Goal: Information Seeking & Learning: Learn about a topic

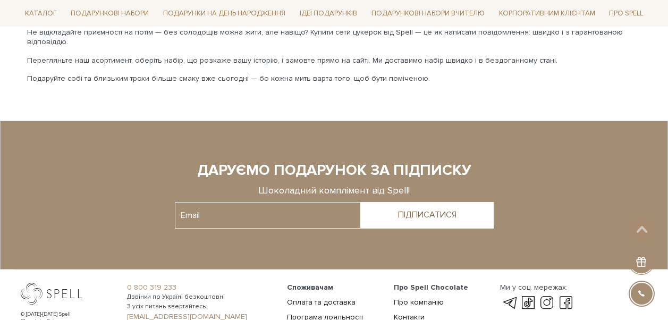
scroll to position [2276, 0]
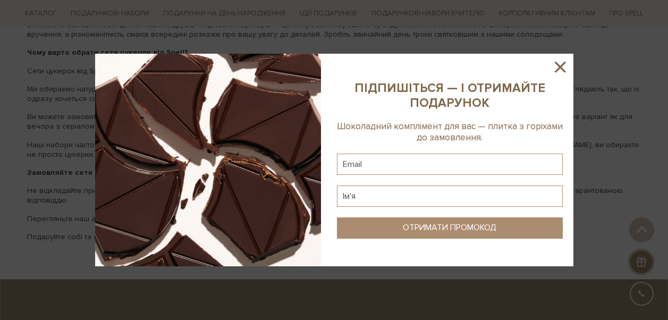
click at [559, 65] on icon at bounding box center [560, 67] width 11 height 11
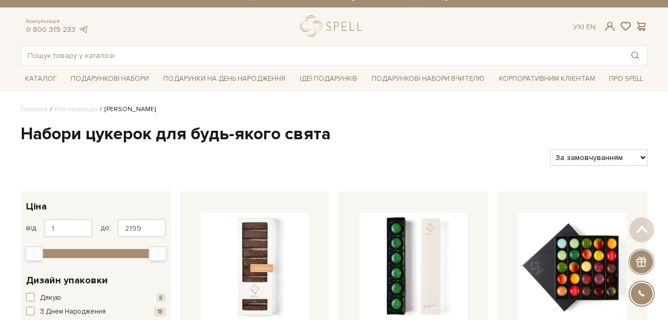
scroll to position [0, 0]
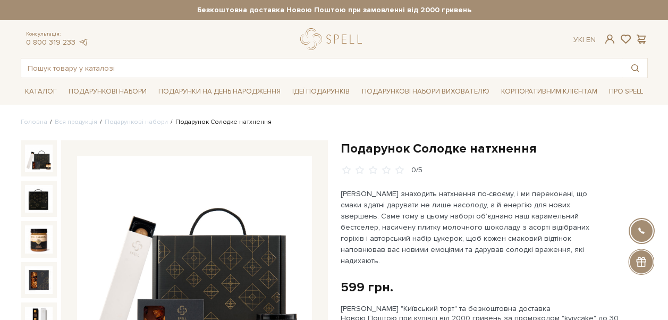
click at [40, 158] on img at bounding box center [39, 159] width 28 height 28
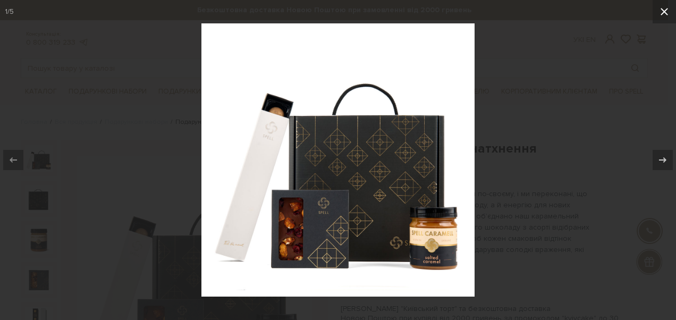
click at [666, 16] on icon at bounding box center [664, 11] width 13 height 13
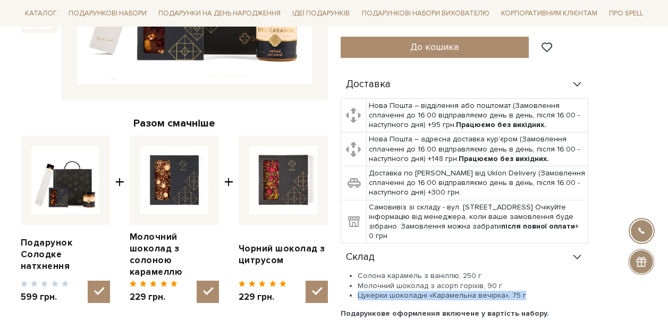
scroll to position [319, 0]
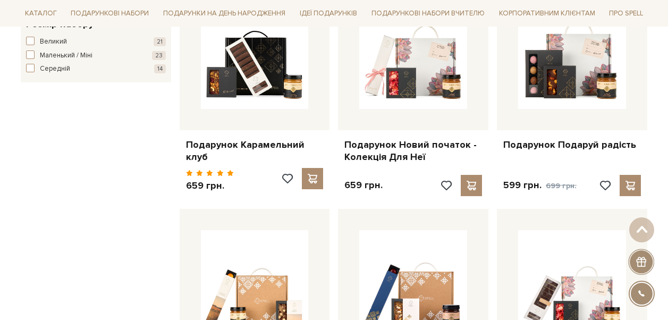
scroll to position [691, 0]
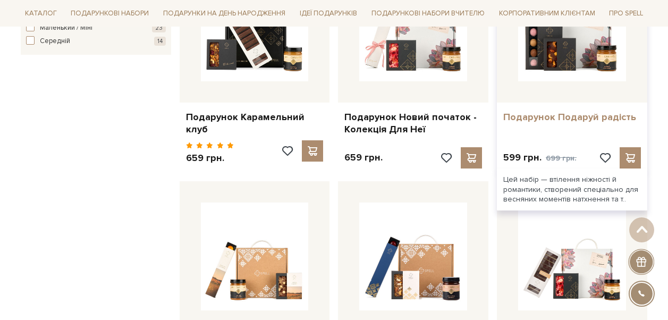
click at [593, 119] on link "Подарунок Подаруй радість" at bounding box center [573, 117] width 138 height 12
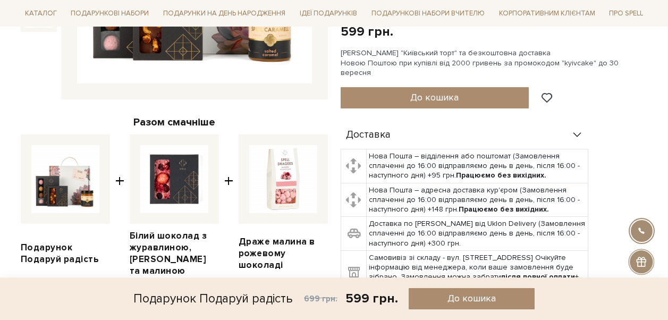
scroll to position [479, 0]
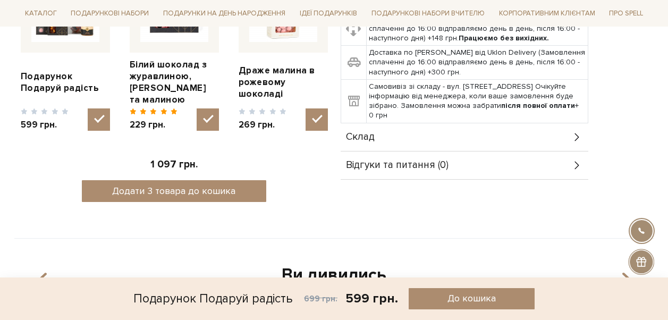
click at [575, 132] on icon at bounding box center [578, 137] width 12 height 12
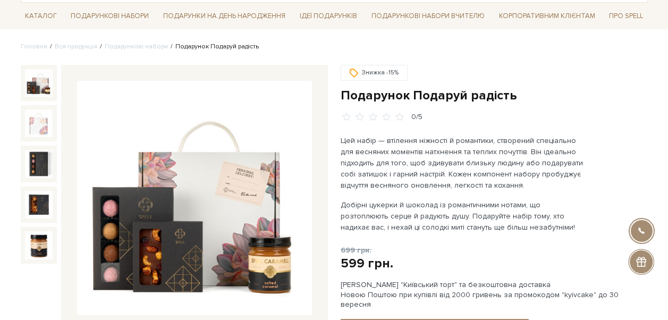
scroll to position [106, 0]
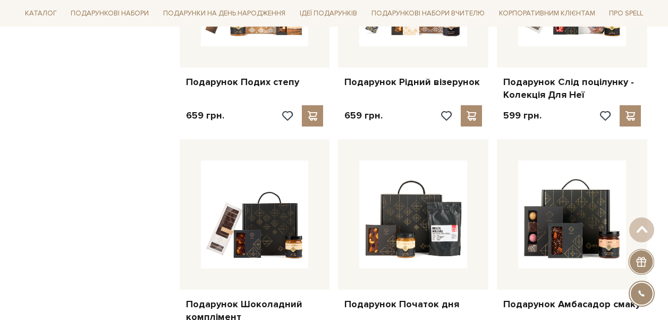
scroll to position [849, 0]
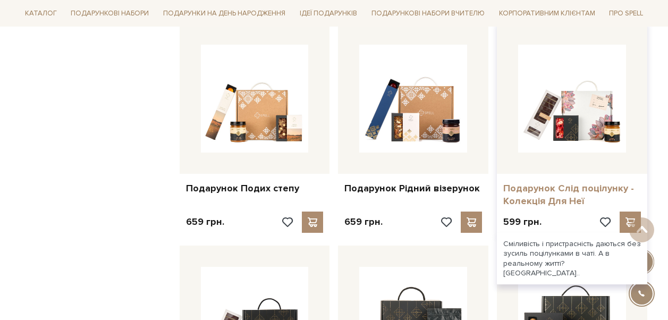
click at [573, 182] on link "Подарунок Слід поцілунку - Колекція Для Неї" at bounding box center [573, 194] width 138 height 25
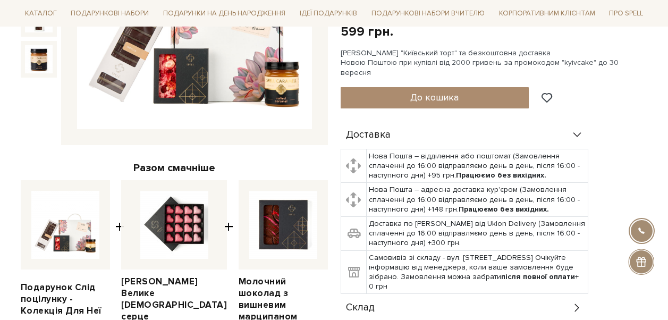
scroll to position [319, 0]
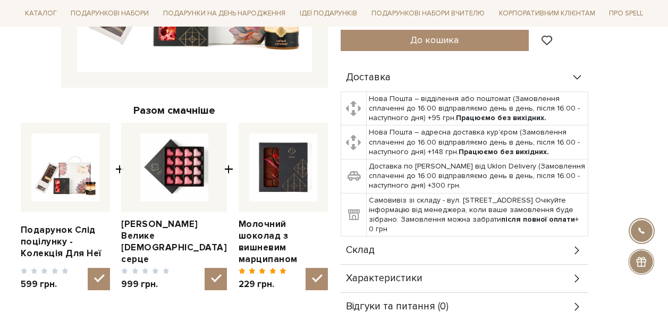
click at [578, 245] on icon at bounding box center [578, 251] width 12 height 12
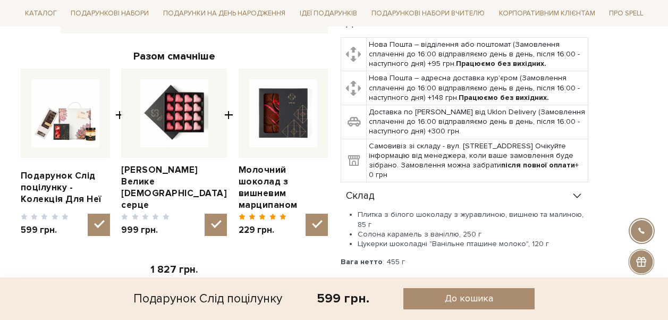
scroll to position [425, 0]
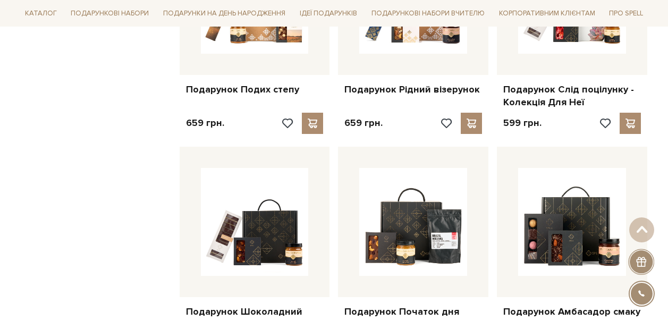
scroll to position [1009, 0]
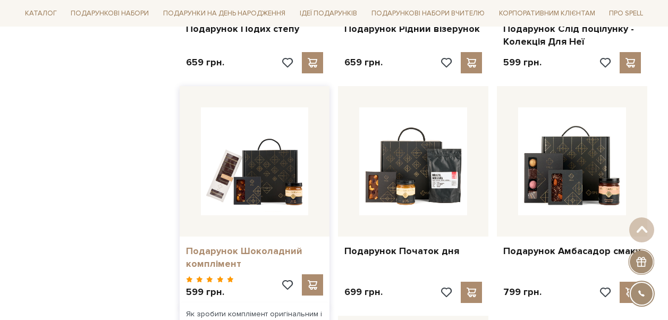
click at [241, 245] on link "Подарунок Шоколадний комплімент" at bounding box center [255, 257] width 138 height 25
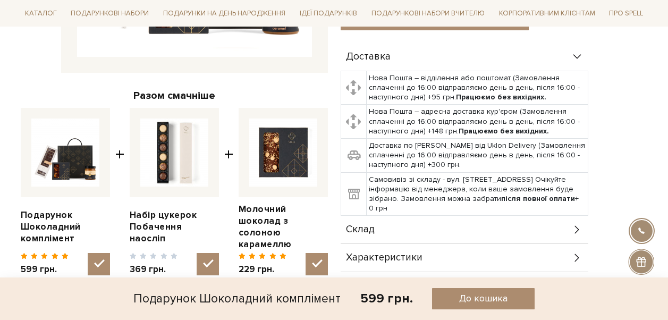
scroll to position [425, 0]
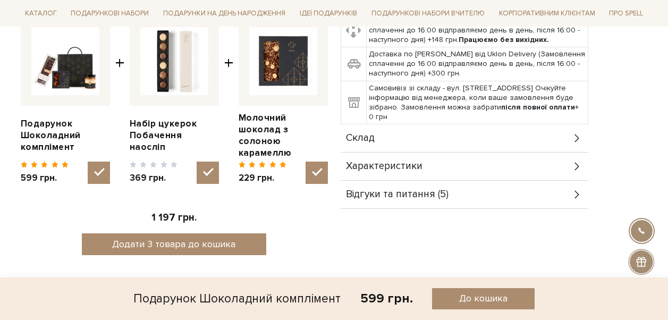
click at [575, 132] on icon at bounding box center [578, 138] width 12 height 12
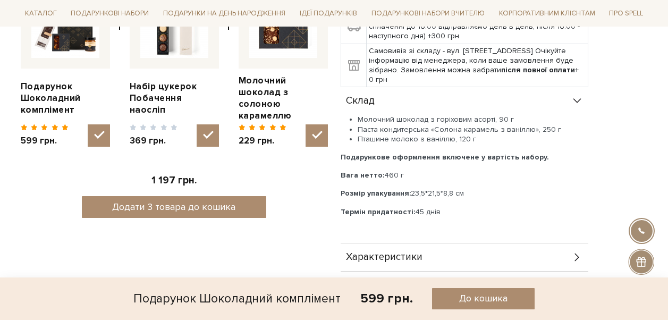
scroll to position [532, 0]
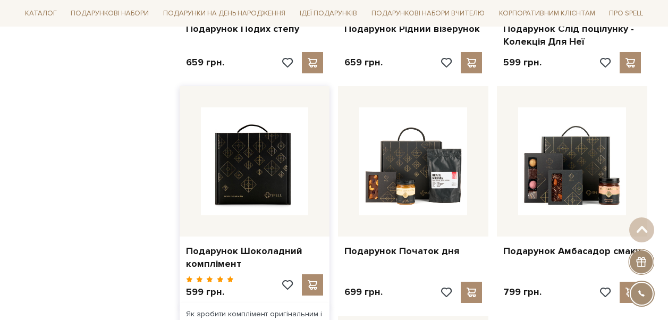
drag, startPoint x: 251, startPoint y: 162, endPoint x: 262, endPoint y: 160, distance: 10.2
click at [251, 162] on img at bounding box center [255, 161] width 108 height 108
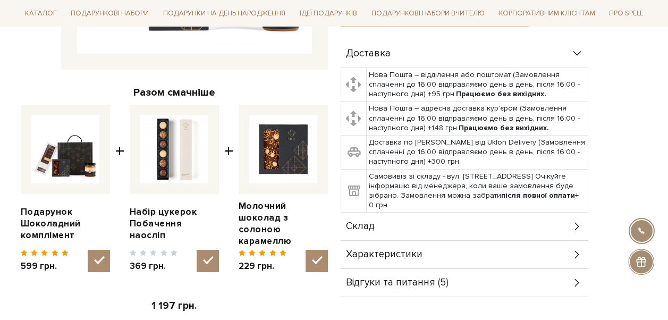
scroll to position [372, 0]
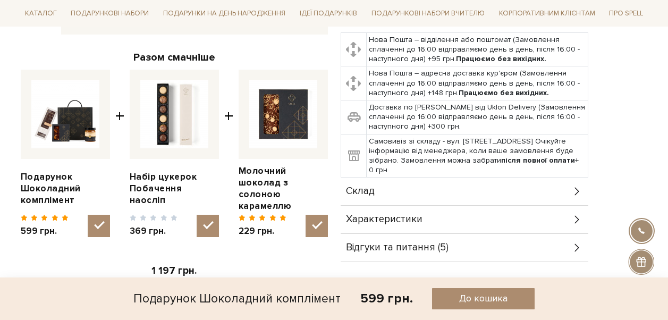
click at [575, 186] on icon at bounding box center [578, 192] width 12 height 12
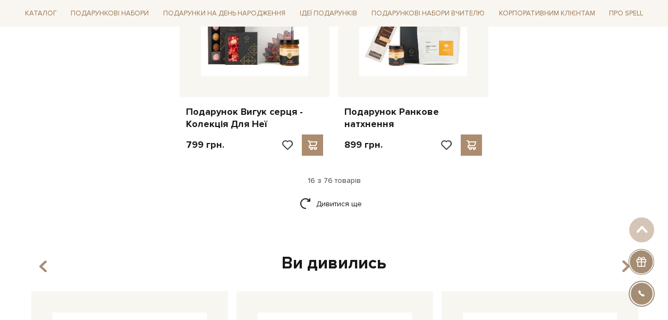
scroll to position [1381, 0]
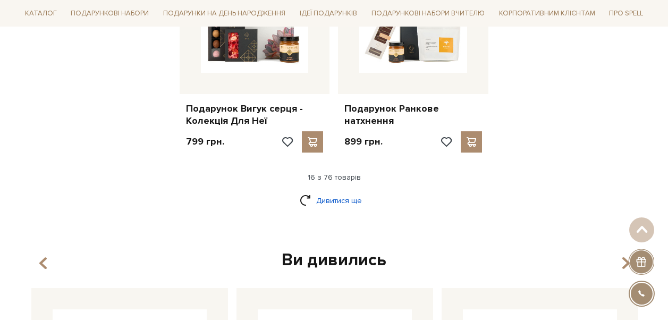
click at [341, 191] on link "Дивитися ще" at bounding box center [334, 200] width 69 height 19
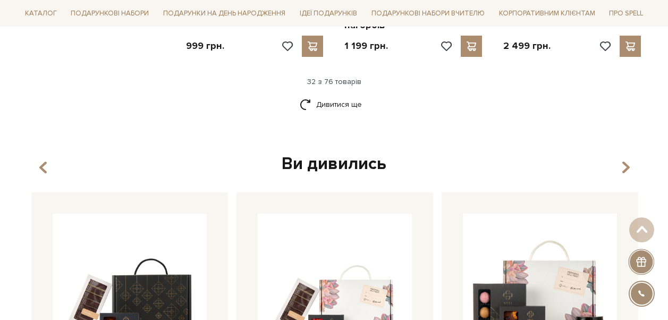
scroll to position [2604, 0]
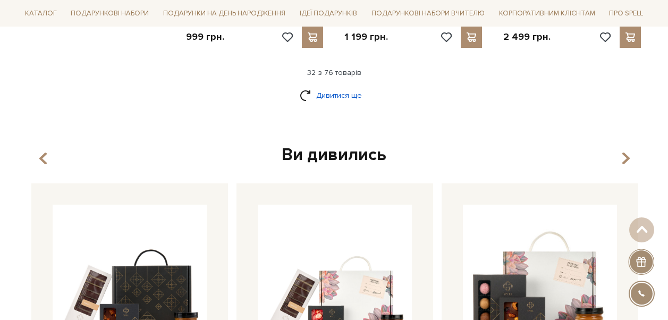
click at [348, 86] on link "Дивитися ще" at bounding box center [334, 95] width 69 height 19
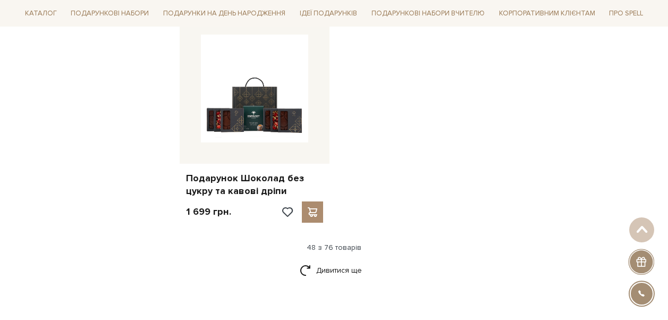
scroll to position [3827, 0]
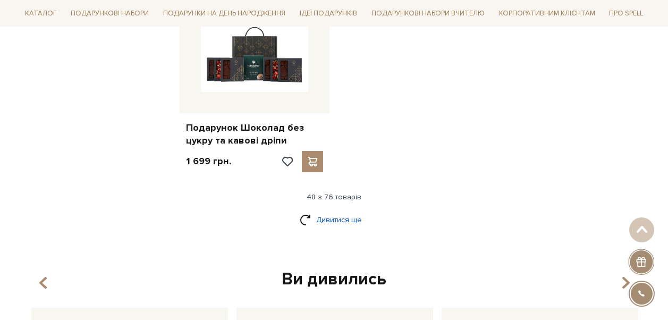
drag, startPoint x: 348, startPoint y: 201, endPoint x: 358, endPoint y: 193, distance: 12.9
click at [348, 211] on link "Дивитися ще" at bounding box center [334, 220] width 69 height 19
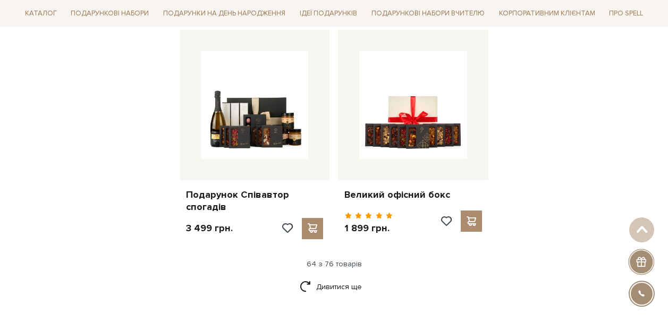
scroll to position [4890, 0]
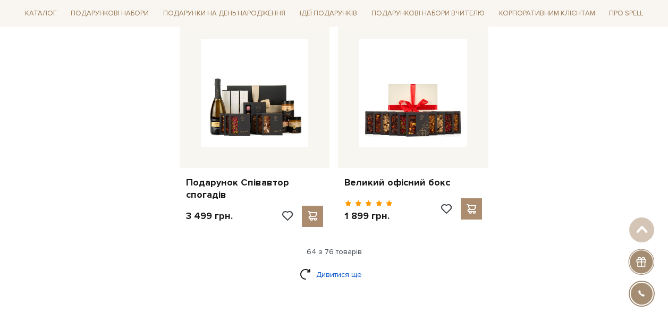
click at [343, 265] on link "Дивитися ще" at bounding box center [334, 274] width 69 height 19
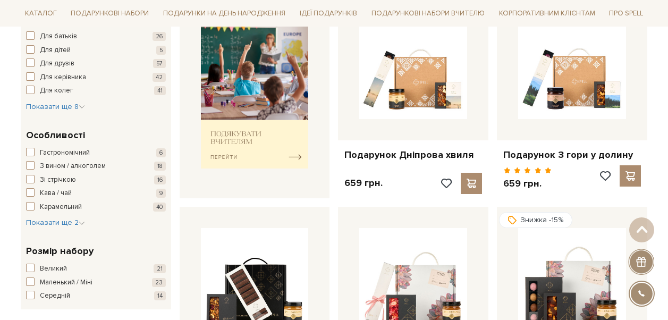
scroll to position [425, 0]
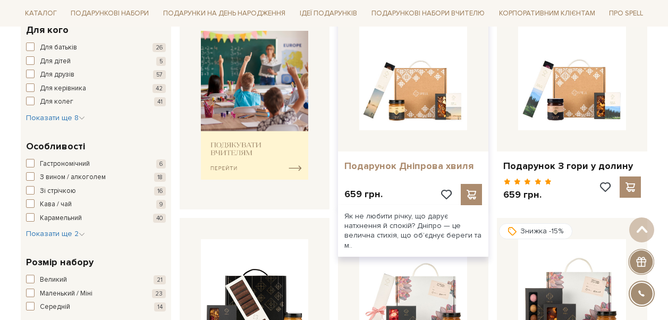
click at [407, 162] on link "Подарунок Дніпрова хвиля" at bounding box center [414, 166] width 138 height 12
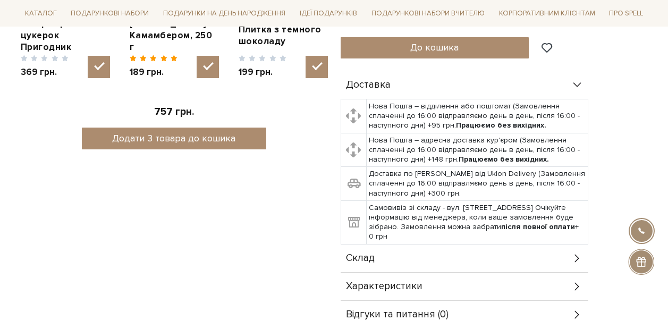
scroll to position [638, 0]
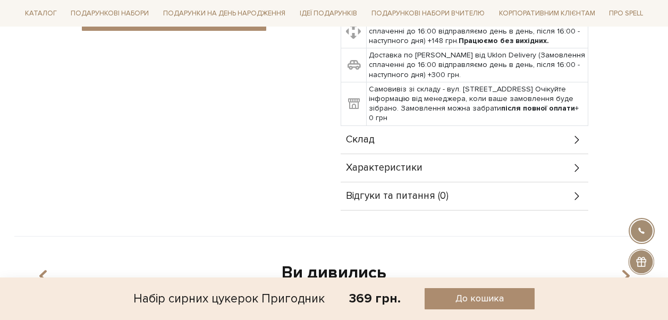
click at [443, 133] on div "Склад" at bounding box center [465, 140] width 248 height 28
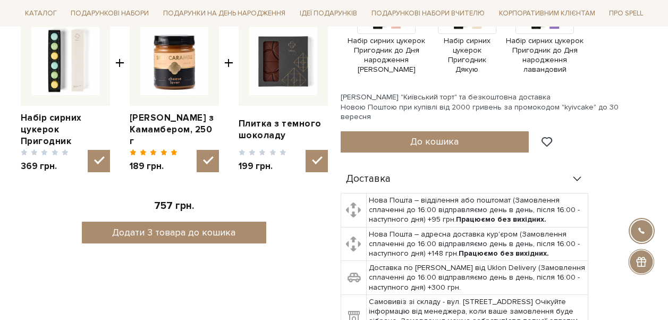
scroll to position [160, 0]
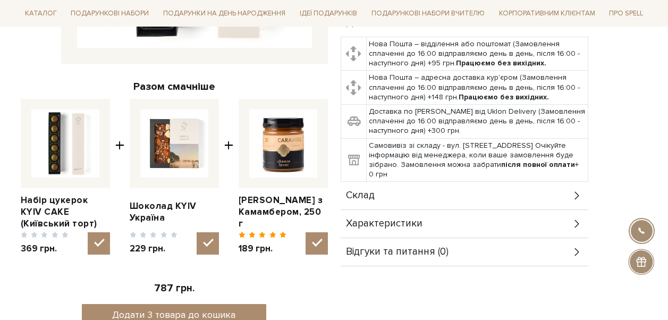
scroll to position [372, 0]
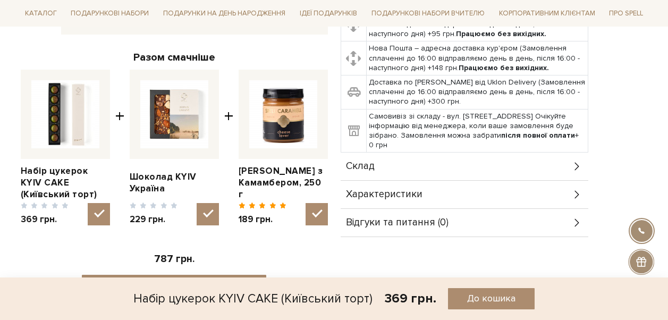
click at [565, 154] on div "Склад" at bounding box center [465, 167] width 248 height 28
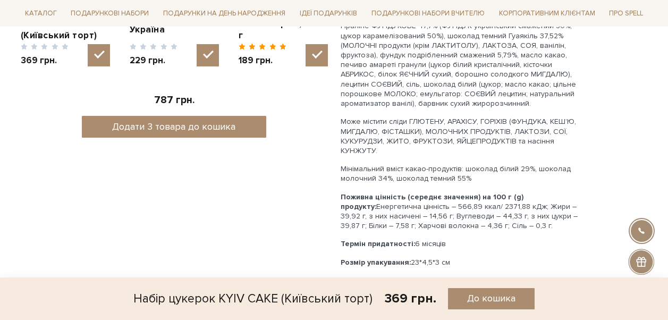
scroll to position [532, 0]
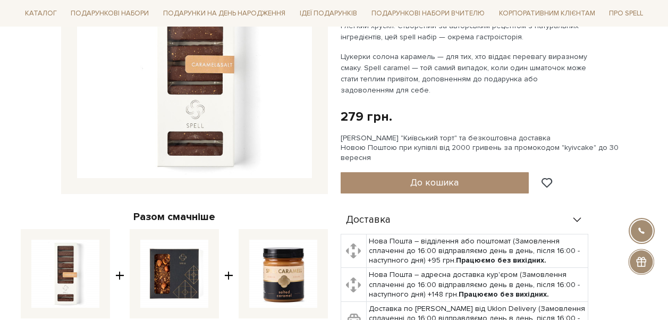
scroll to position [213, 0]
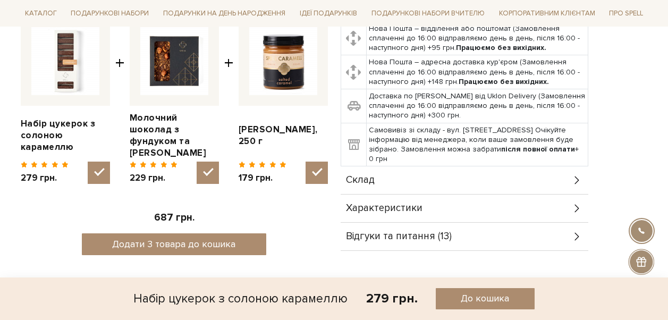
click at [470, 178] on div "Склад" at bounding box center [465, 180] width 248 height 28
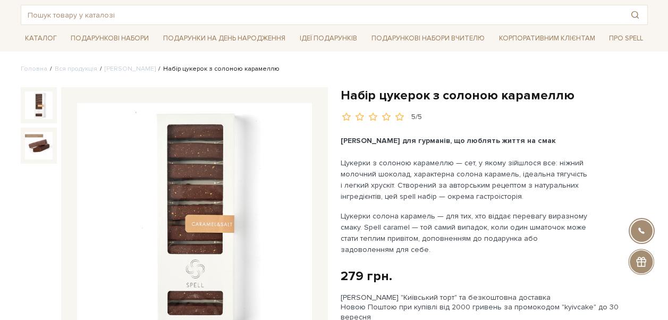
scroll to position [0, 0]
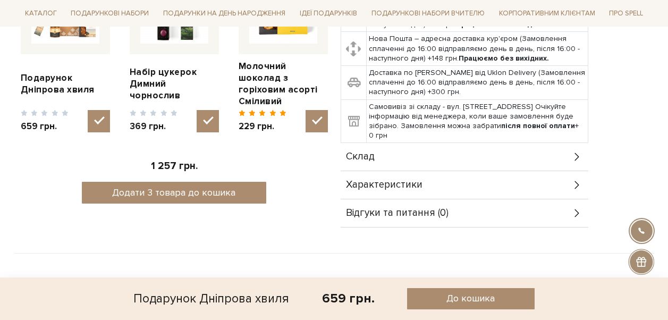
scroll to position [479, 0]
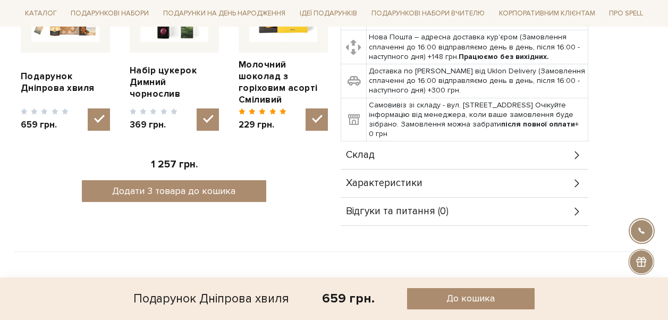
click at [476, 153] on div "Склад" at bounding box center [465, 155] width 248 height 28
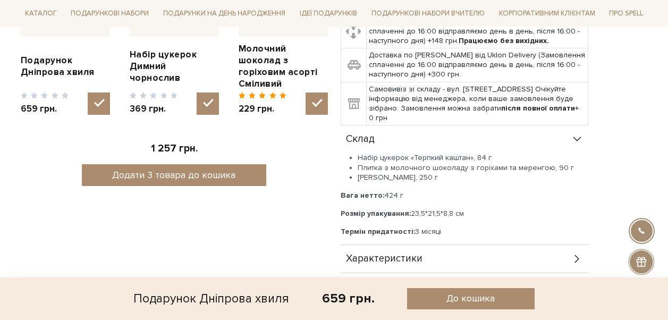
scroll to position [585, 0]
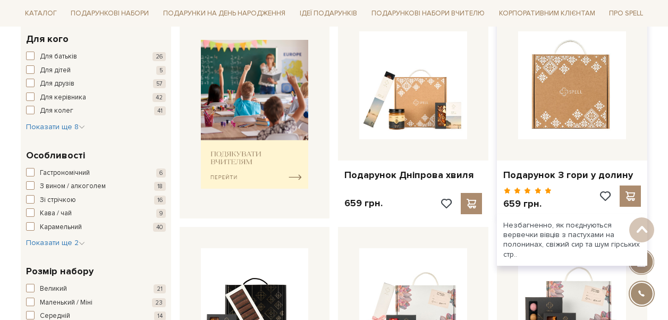
scroll to position [425, 0]
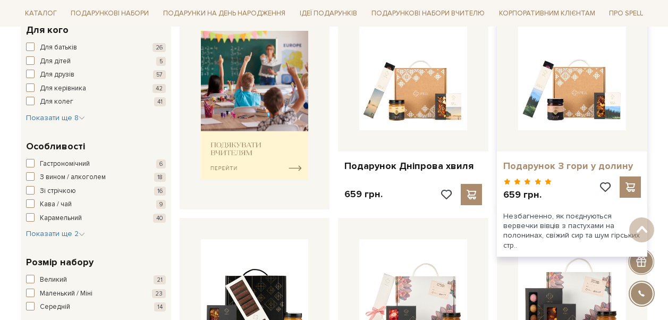
click at [550, 169] on link "Подарунок З гори у долину" at bounding box center [573, 166] width 138 height 12
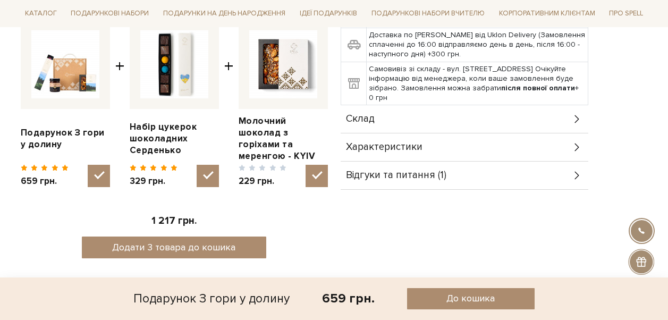
scroll to position [425, 0]
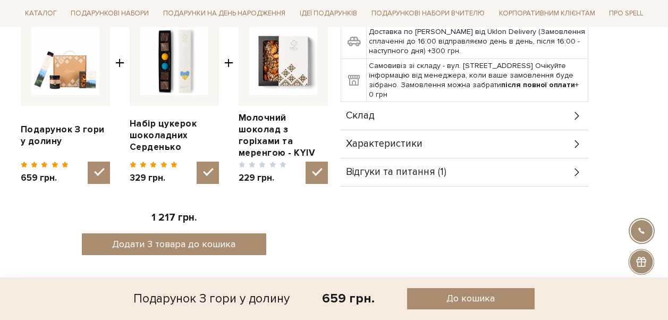
click at [475, 105] on div "Склад" at bounding box center [465, 116] width 248 height 28
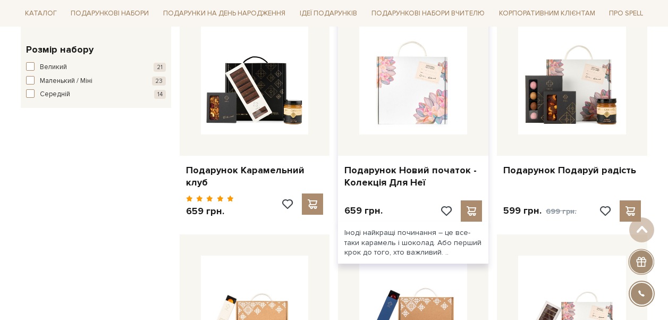
click at [396, 115] on img at bounding box center [413, 81] width 108 height 108
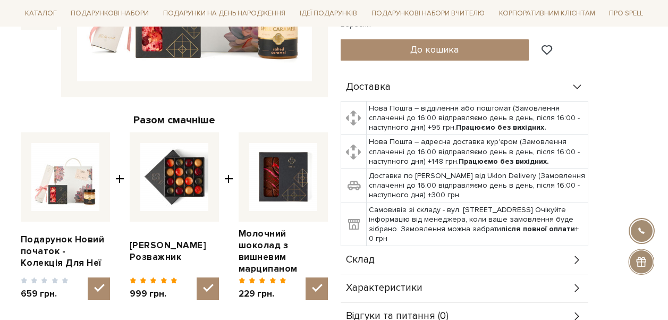
scroll to position [425, 0]
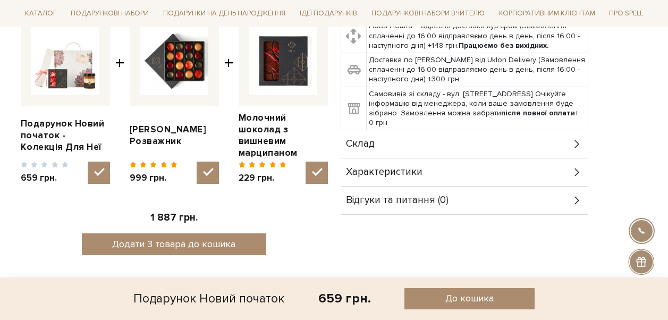
click at [422, 138] on div "Склад" at bounding box center [465, 144] width 248 height 28
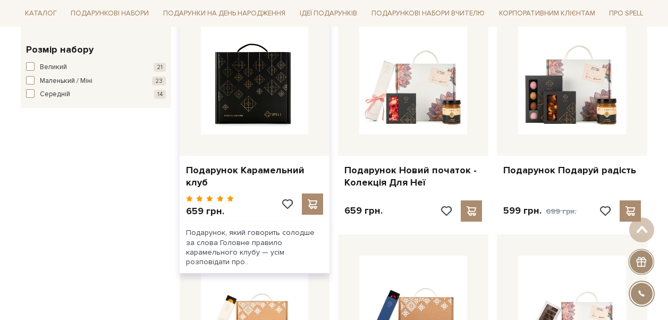
click at [260, 76] on img at bounding box center [255, 81] width 108 height 108
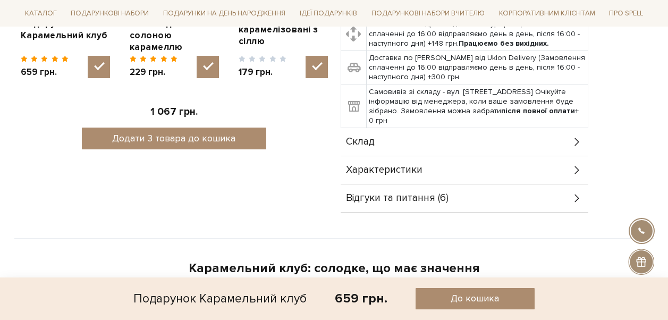
scroll to position [532, 0]
click at [457, 133] on div "Склад" at bounding box center [465, 142] width 248 height 28
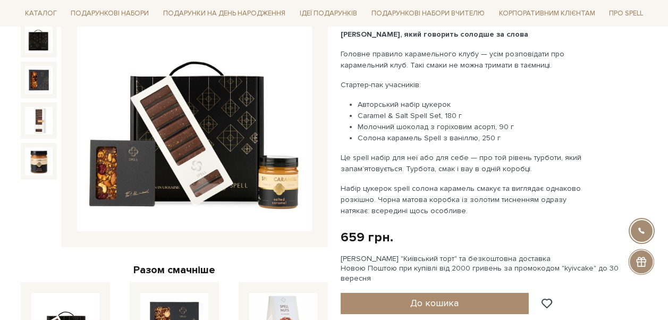
scroll to position [160, 0]
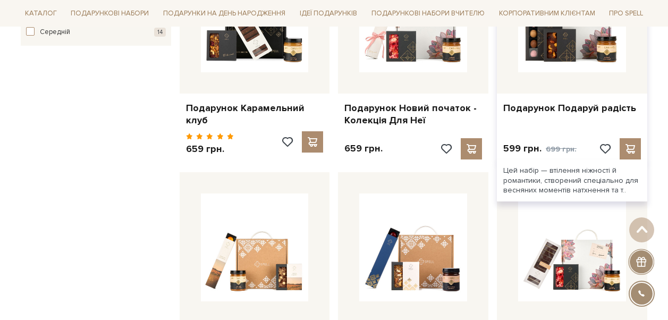
scroll to position [798, 0]
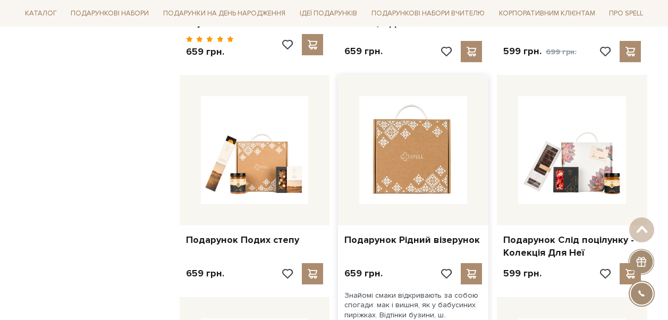
click at [426, 160] on img at bounding box center [413, 150] width 108 height 108
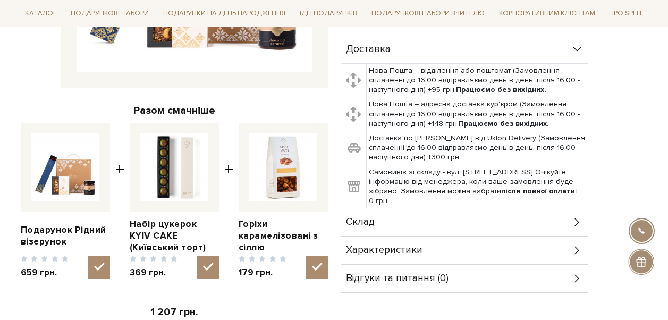
click at [473, 219] on div "Склад" at bounding box center [465, 222] width 248 height 28
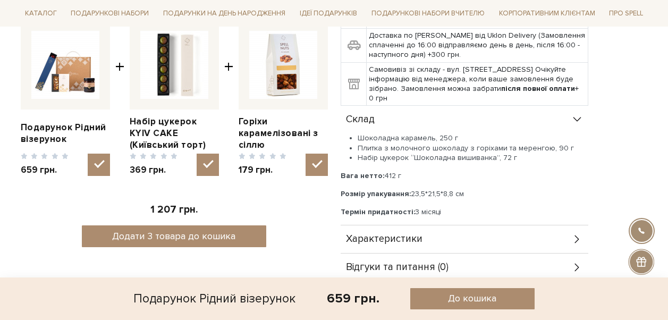
scroll to position [532, 0]
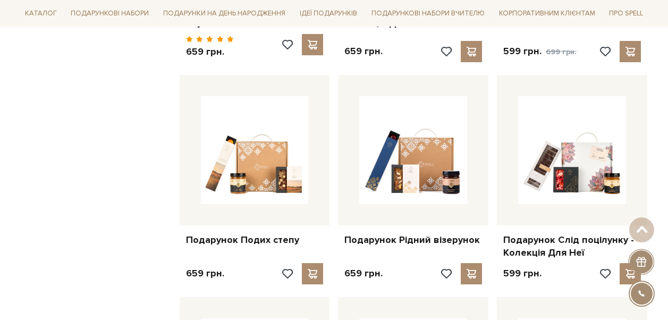
scroll to position [798, 0]
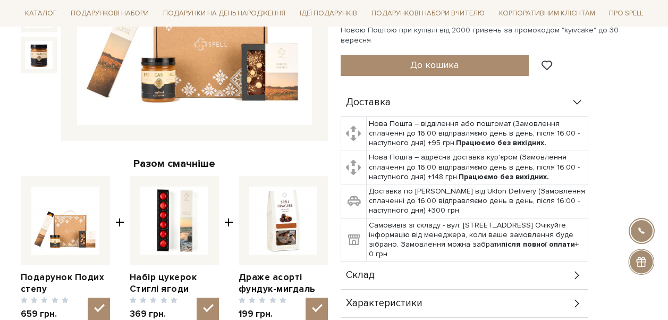
click at [433, 262] on div "Склад" at bounding box center [465, 276] width 248 height 28
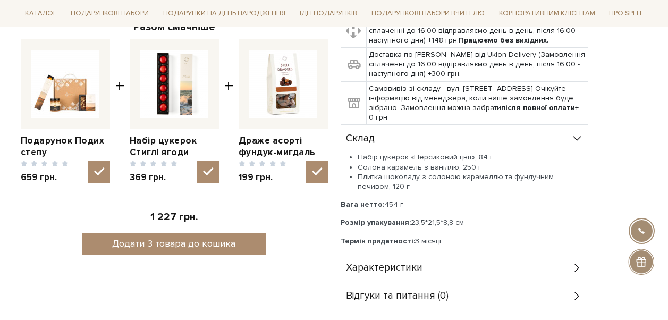
scroll to position [479, 0]
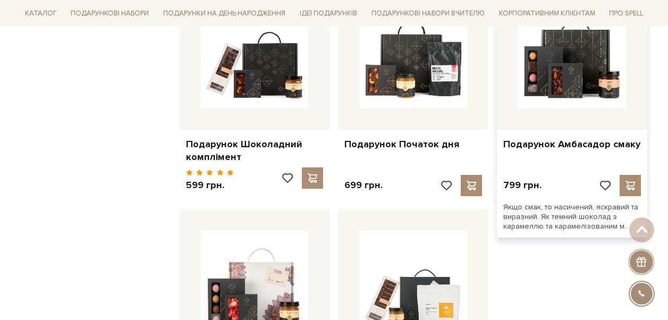
scroll to position [1117, 0]
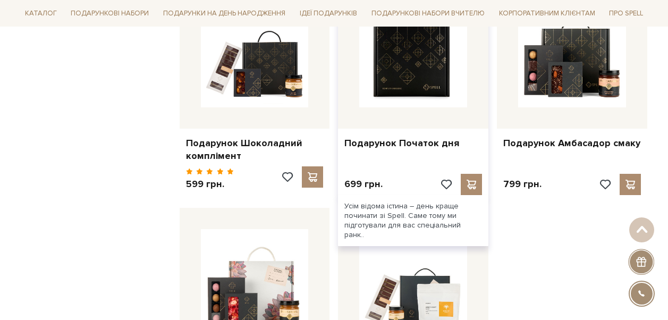
click at [423, 74] on img at bounding box center [413, 53] width 108 height 108
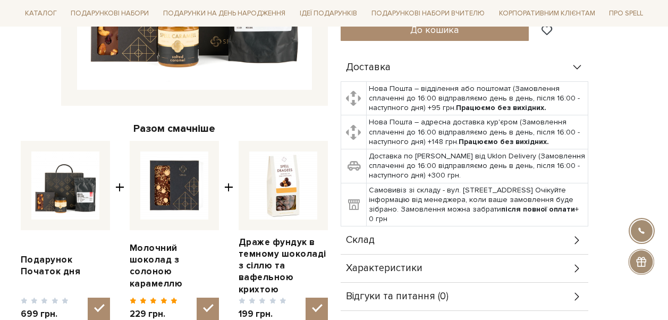
scroll to position [372, 0]
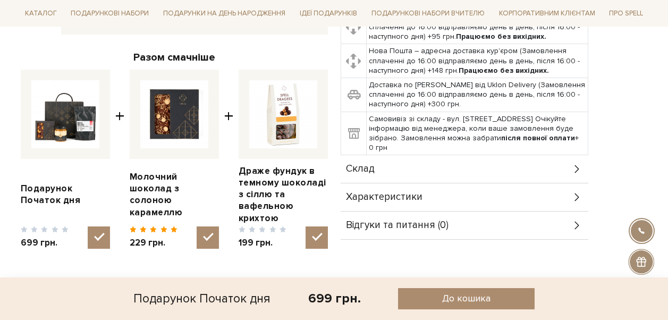
click at [534, 160] on div "Склад" at bounding box center [465, 169] width 248 height 28
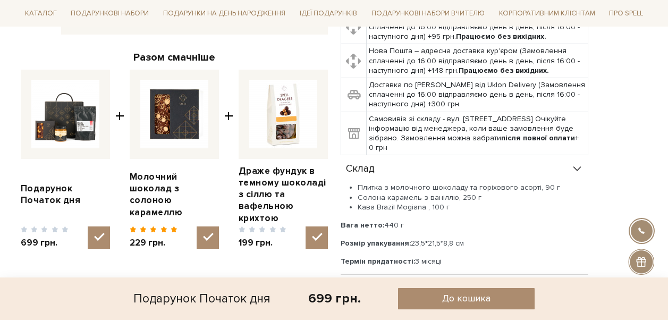
scroll to position [479, 0]
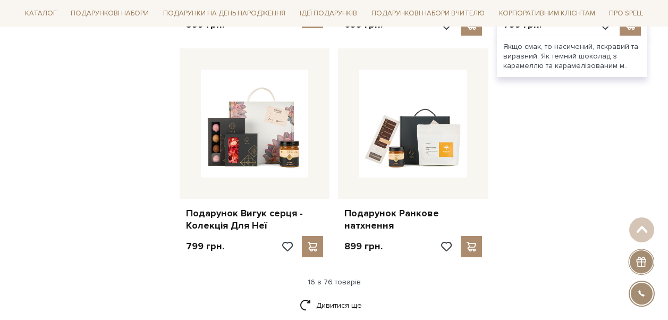
scroll to position [1382, 0]
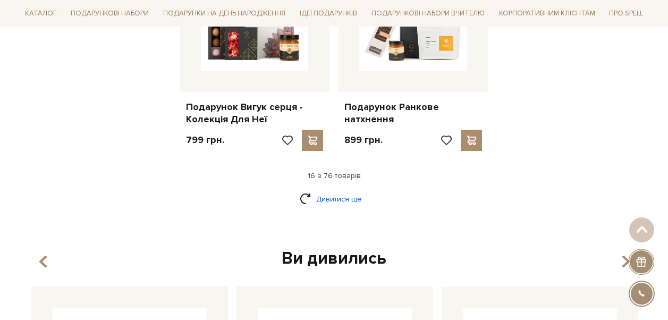
click at [347, 190] on link "Дивитися ще" at bounding box center [334, 199] width 69 height 19
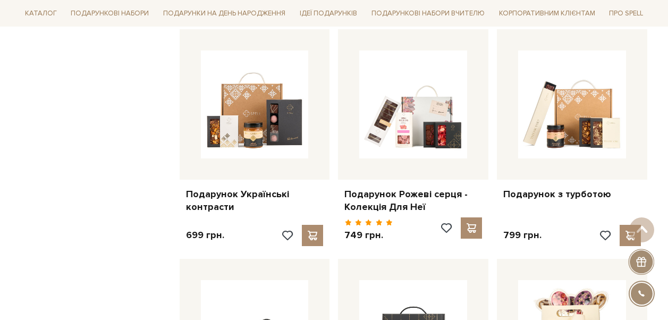
scroll to position [1542, 0]
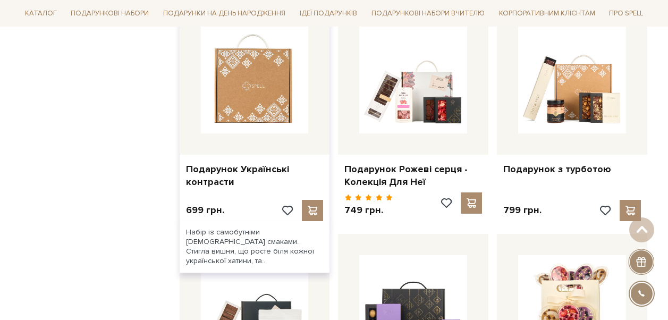
click at [287, 99] on img at bounding box center [255, 80] width 108 height 108
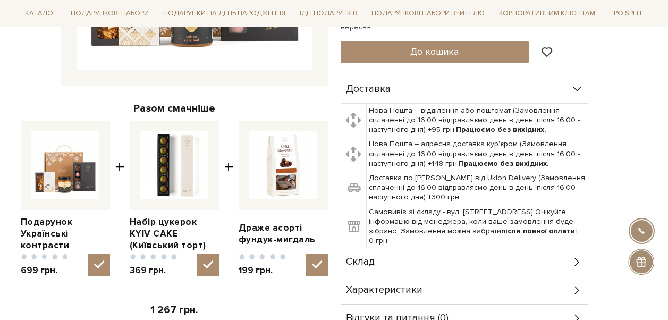
scroll to position [372, 0]
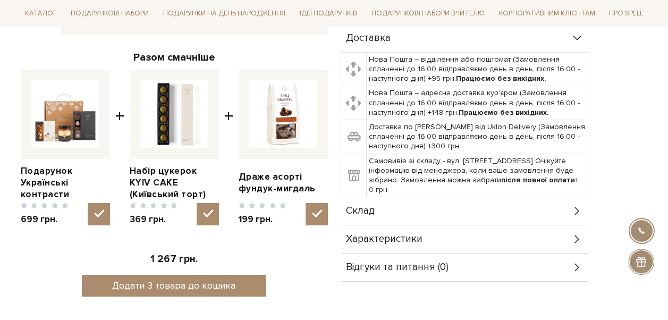
click at [440, 200] on div "Склад" at bounding box center [465, 211] width 248 height 28
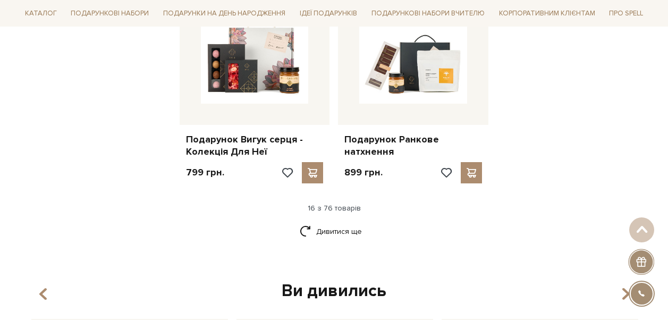
scroll to position [1329, 0]
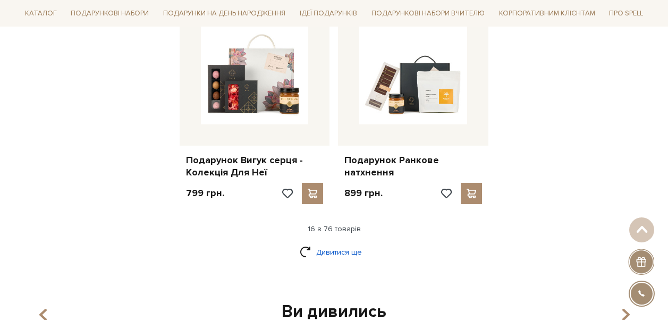
click at [328, 245] on link "Дивитися ще" at bounding box center [334, 252] width 69 height 19
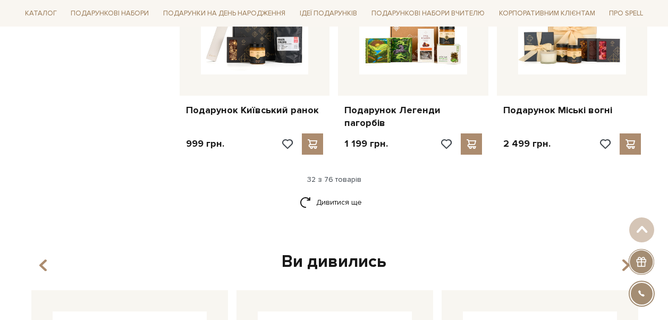
scroll to position [2499, 0]
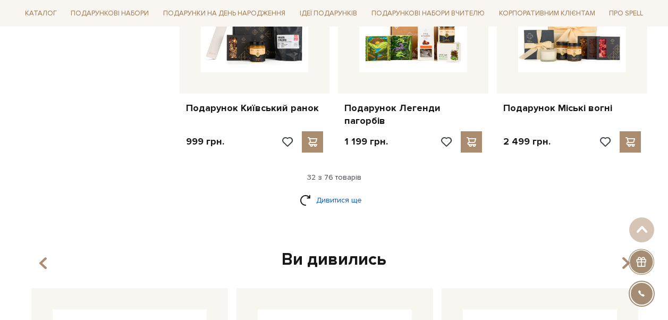
click at [342, 191] on link "Дивитися ще" at bounding box center [334, 200] width 69 height 19
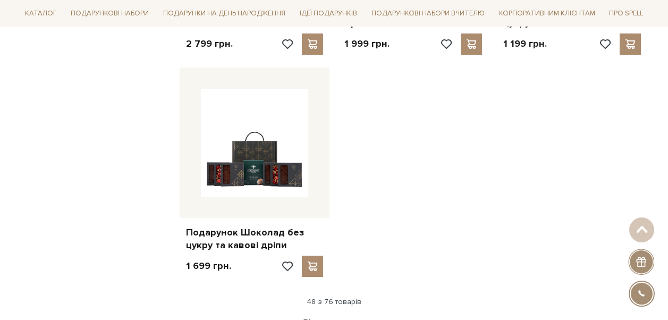
scroll to position [3828, 0]
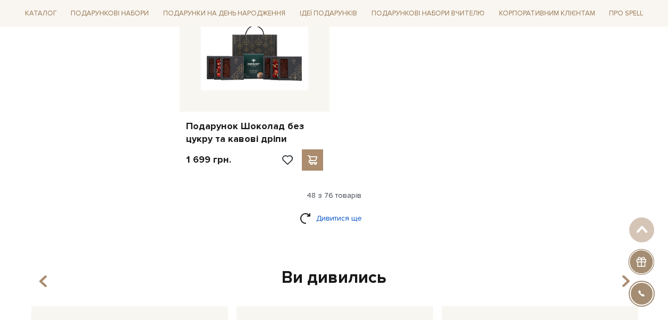
click at [336, 209] on link "Дивитися ще" at bounding box center [334, 218] width 69 height 19
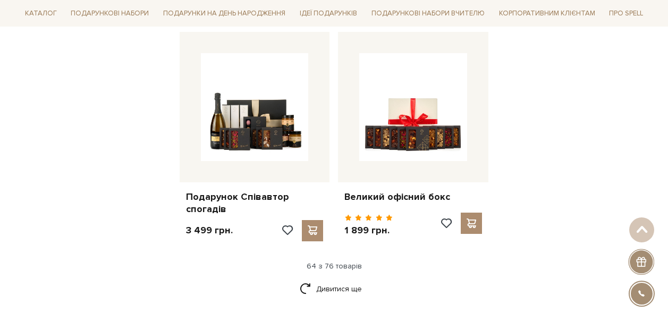
scroll to position [4945, 0]
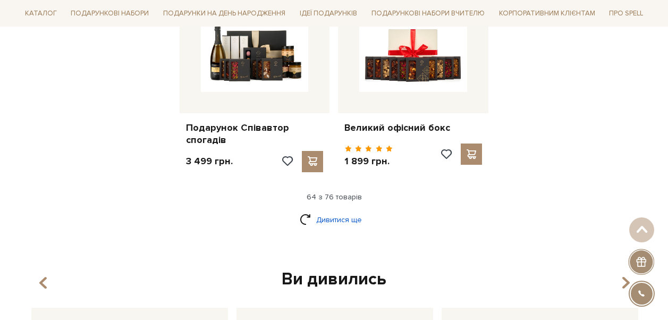
click at [349, 211] on link "Дивитися ще" at bounding box center [334, 220] width 69 height 19
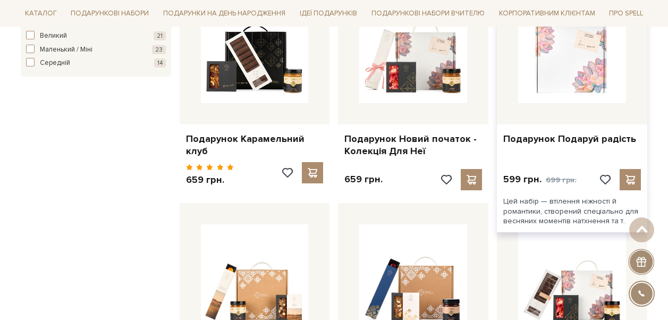
scroll to position [691, 0]
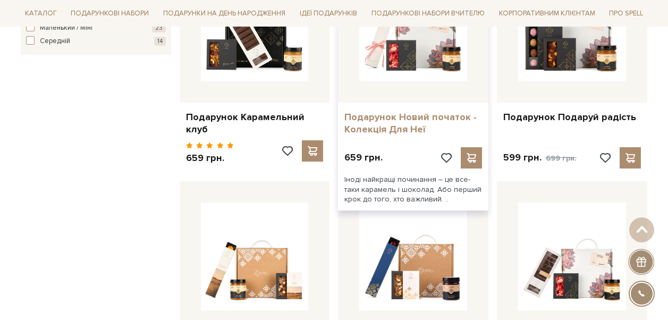
click at [413, 128] on link "Подарунок Новий початок - Колекція Для Неї" at bounding box center [414, 123] width 138 height 25
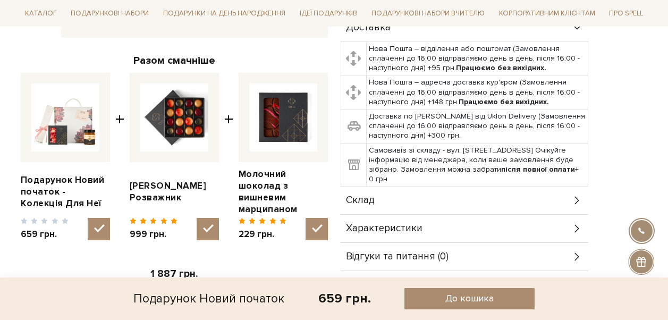
scroll to position [372, 0]
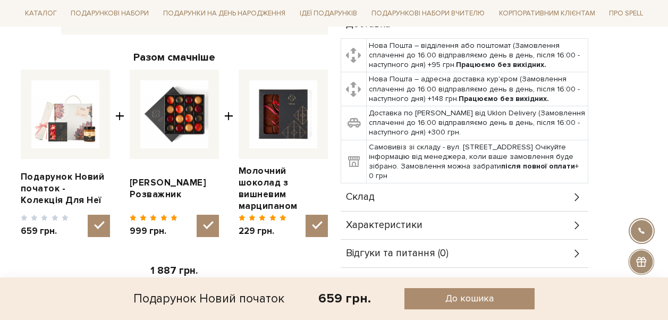
click at [431, 187] on div "Склад" at bounding box center [465, 197] width 248 height 28
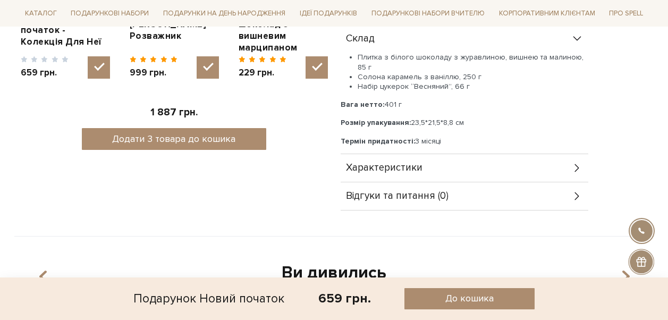
scroll to position [532, 0]
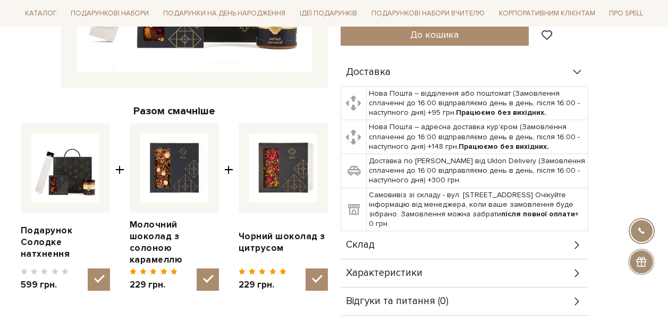
scroll to position [319, 0]
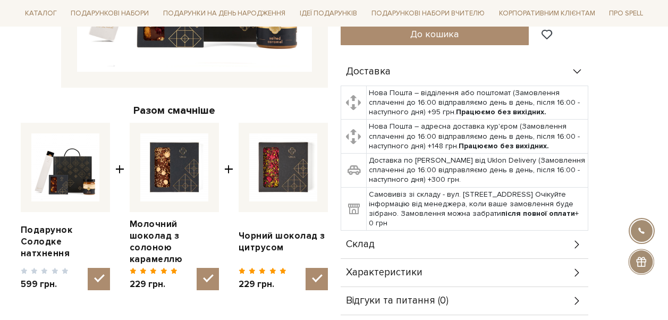
click at [479, 231] on div "Склад" at bounding box center [465, 245] width 248 height 28
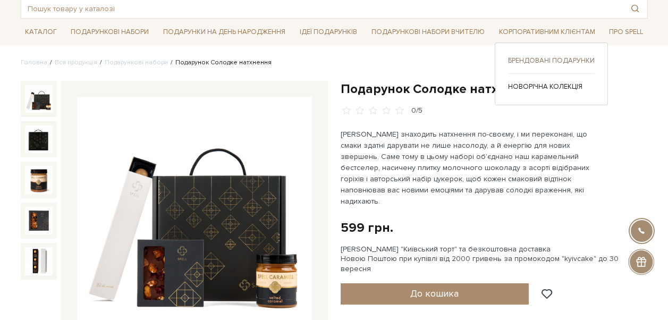
scroll to position [53, 0]
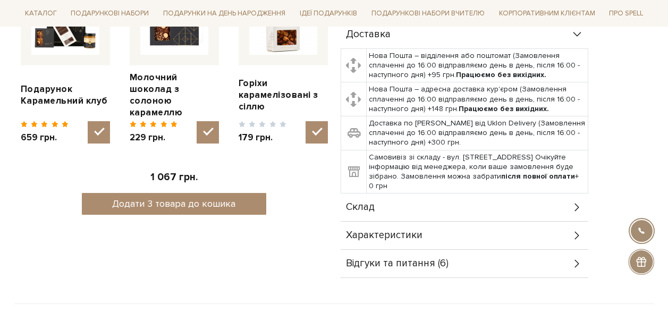
scroll to position [479, 0]
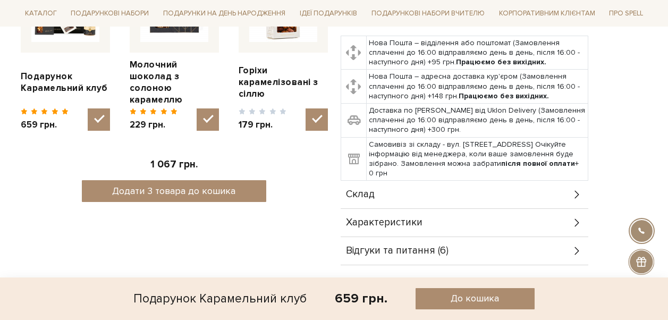
drag, startPoint x: 492, startPoint y: 186, endPoint x: 494, endPoint y: 173, distance: 13.4
click at [492, 186] on div "Склад" at bounding box center [465, 195] width 248 height 28
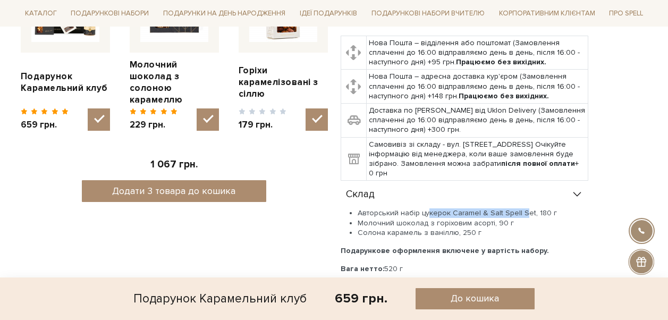
drag, startPoint x: 443, startPoint y: 202, endPoint x: 524, endPoint y: 199, distance: 80.9
click at [524, 208] on li "Авторський набір цукерок Caramel & Salt Spell Set, 180 г" at bounding box center [473, 213] width 231 height 10
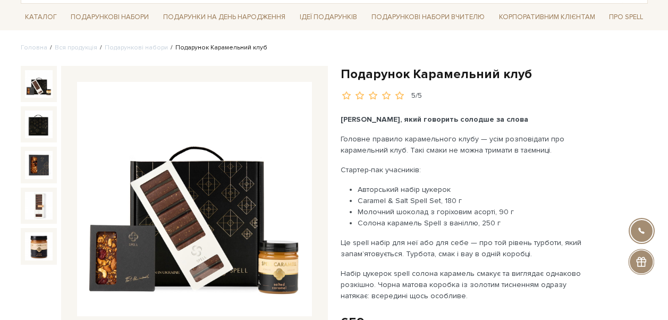
scroll to position [53, 0]
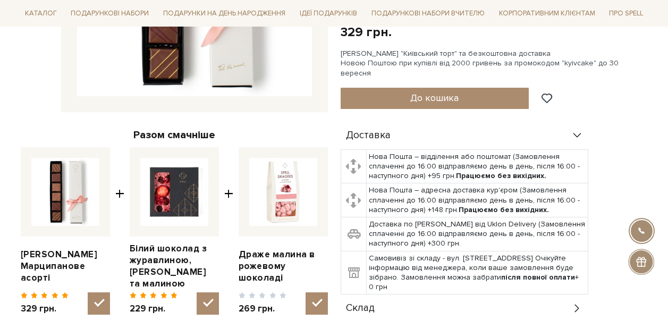
scroll to position [372, 0]
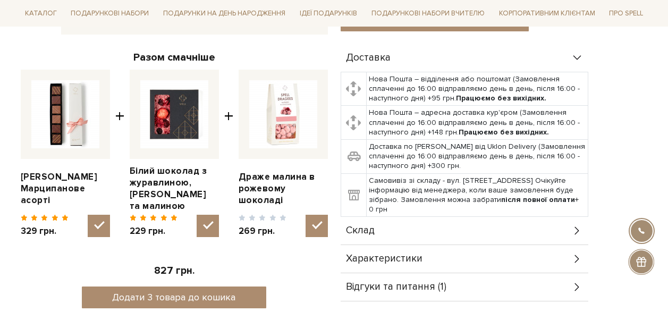
click at [498, 230] on div "Склад" at bounding box center [465, 231] width 248 height 28
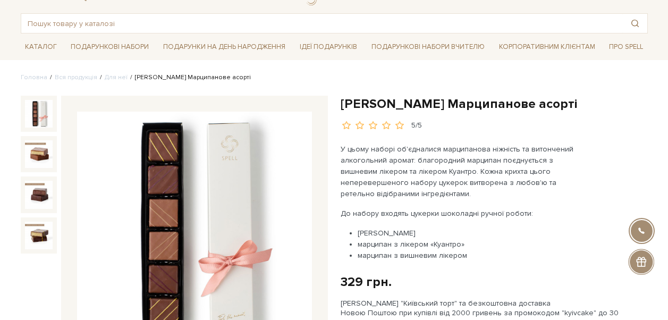
scroll to position [0, 0]
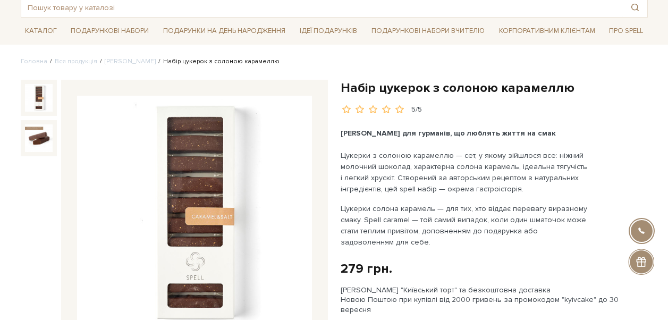
scroll to position [213, 0]
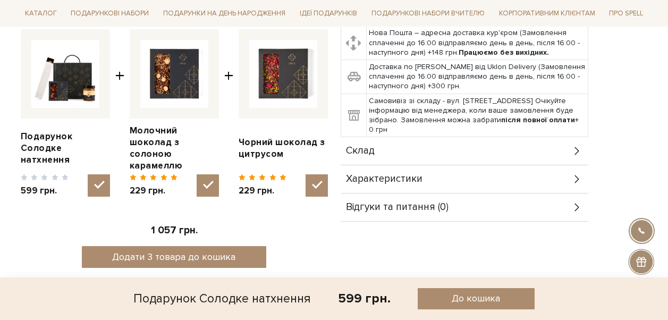
scroll to position [425, 0]
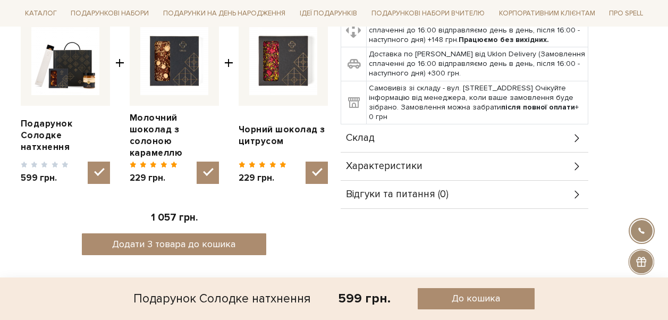
click at [579, 132] on icon at bounding box center [578, 138] width 12 height 12
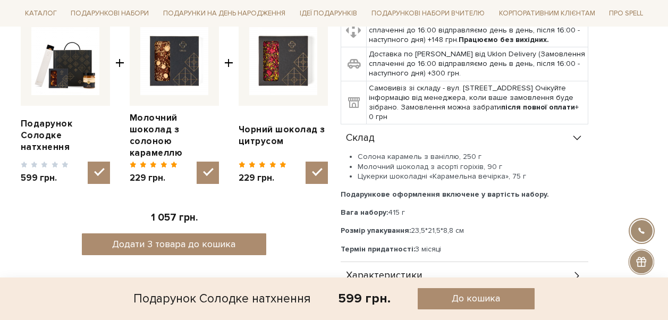
click at [627, 140] on div "Доставка Нова Пошта – відділення або поштомат (Замовлення сплаченні до 16:00 ві…" at bounding box center [494, 135] width 307 height 367
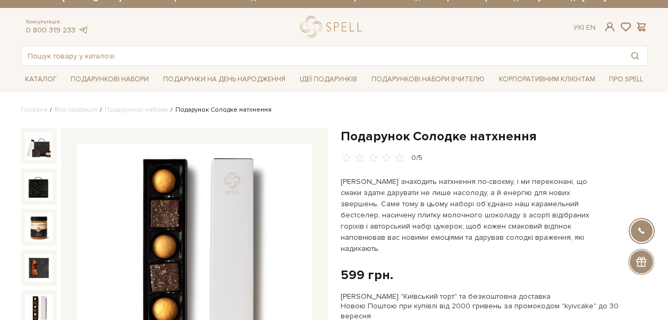
scroll to position [0, 0]
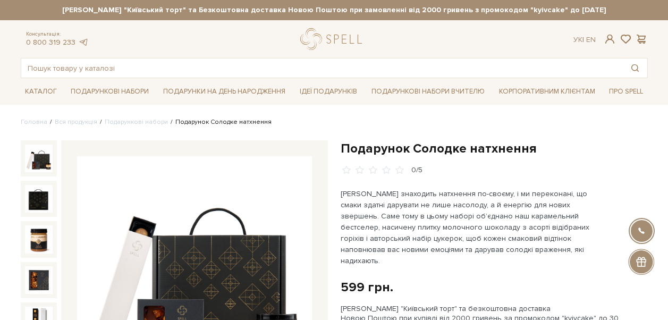
click at [33, 163] on img at bounding box center [39, 159] width 28 height 28
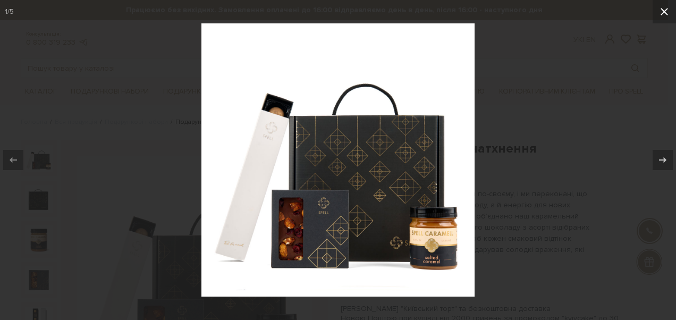
click at [668, 16] on icon at bounding box center [664, 11] width 13 height 13
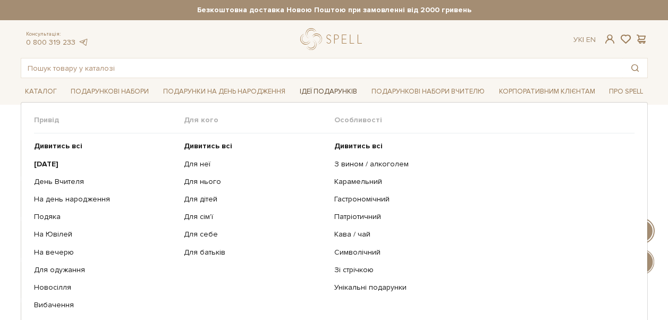
click at [331, 88] on link "Ідеї подарунків" at bounding box center [329, 91] width 66 height 16
click at [366, 199] on link "Гастрономічний" at bounding box center [480, 200] width 292 height 10
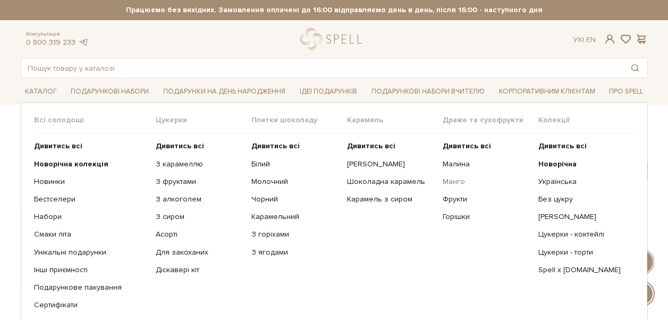
click at [458, 182] on link "Манго" at bounding box center [487, 182] width 88 height 10
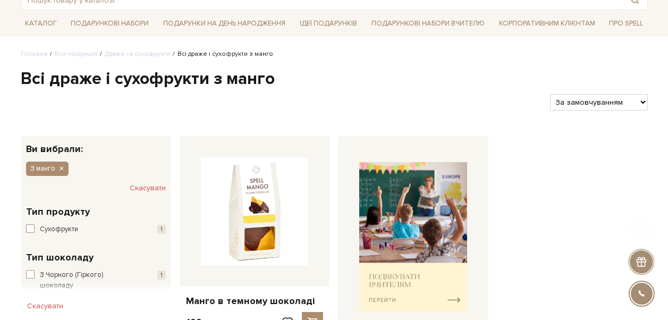
scroll to position [106, 0]
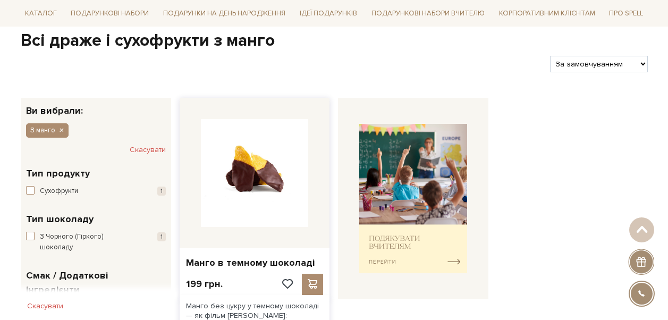
click at [263, 178] on img at bounding box center [255, 173] width 108 height 108
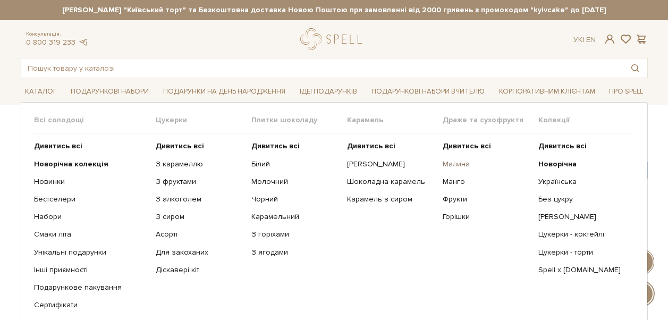
click at [457, 164] on link "Малина" at bounding box center [487, 165] width 88 height 10
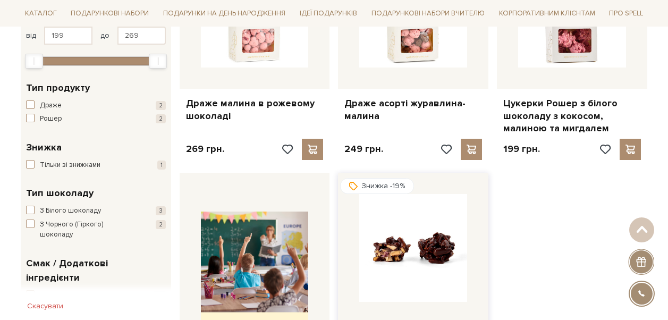
scroll to position [213, 0]
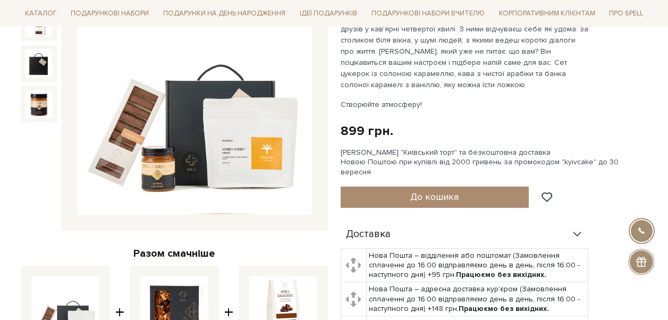
scroll to position [319, 0]
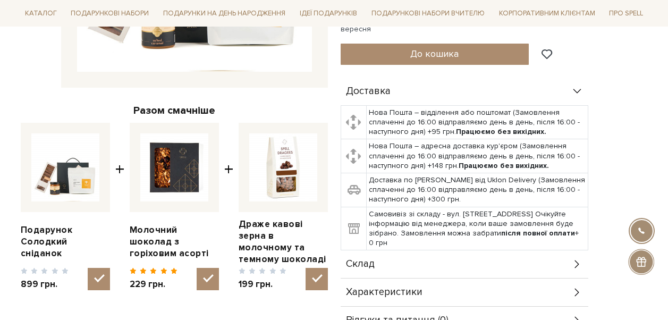
click at [557, 254] on div "Склад" at bounding box center [465, 264] width 248 height 28
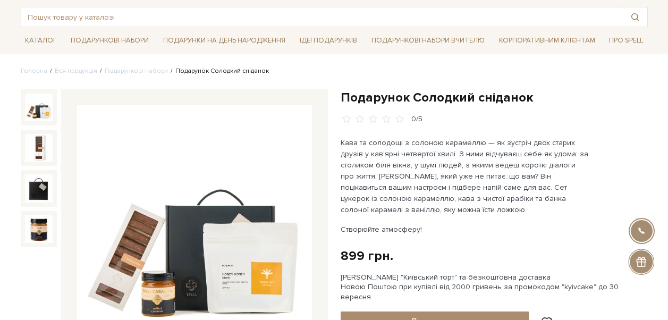
scroll to position [0, 0]
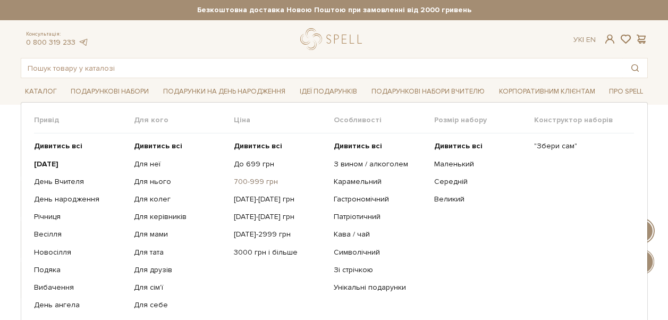
click at [267, 181] on link "700-999 грн" at bounding box center [280, 182] width 92 height 10
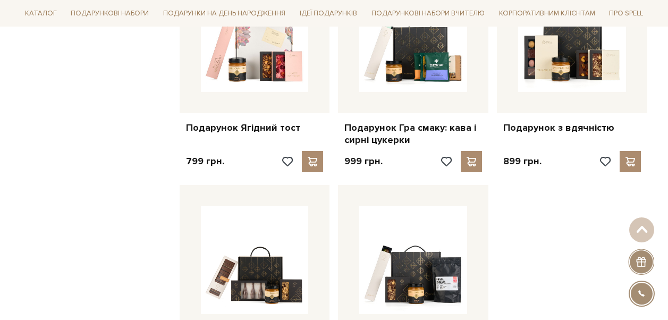
scroll to position [1223, 0]
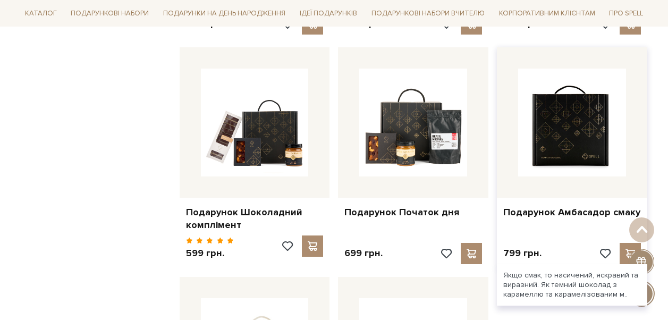
scroll to position [1063, 0]
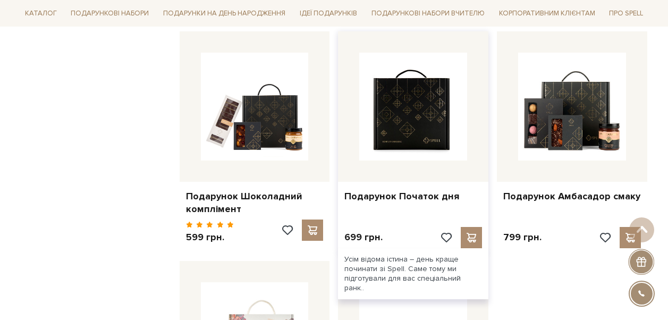
click at [426, 137] on img at bounding box center [413, 107] width 108 height 108
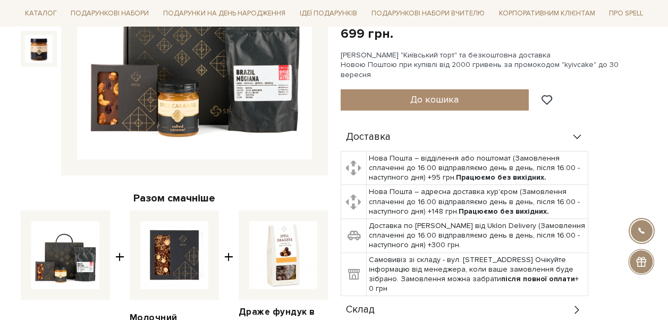
scroll to position [319, 0]
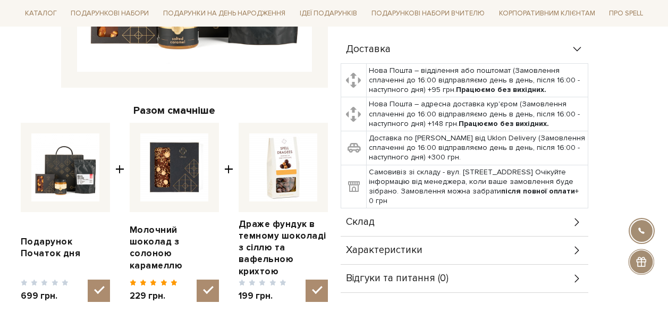
click at [496, 220] on div "Склад" at bounding box center [465, 222] width 248 height 28
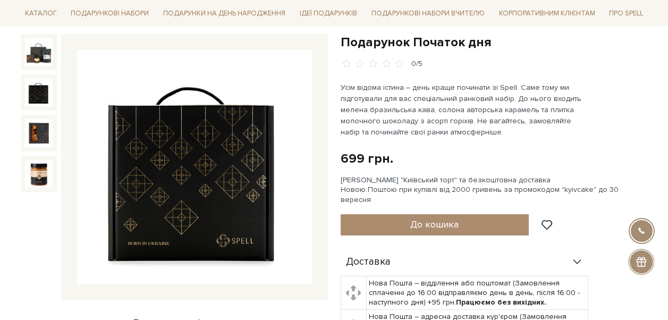
scroll to position [0, 0]
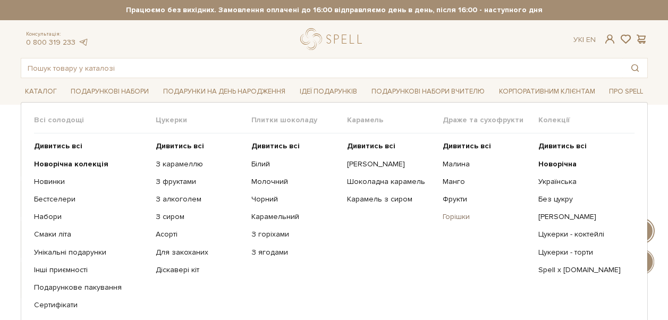
click at [459, 219] on link "Горішки" at bounding box center [487, 217] width 88 height 10
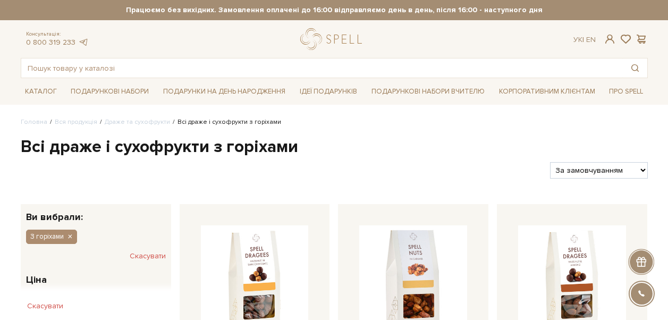
click at [412, 146] on h1 "Всі драже і сухофрукти з горіхами" at bounding box center [334, 147] width 627 height 22
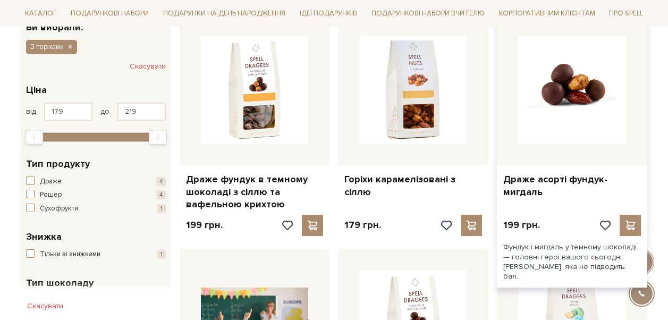
scroll to position [213, 0]
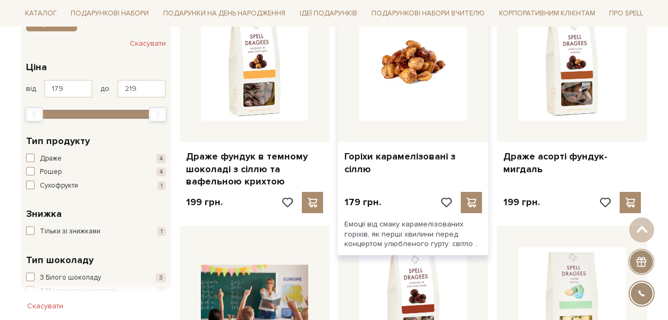
click at [418, 100] on img at bounding box center [413, 67] width 108 height 108
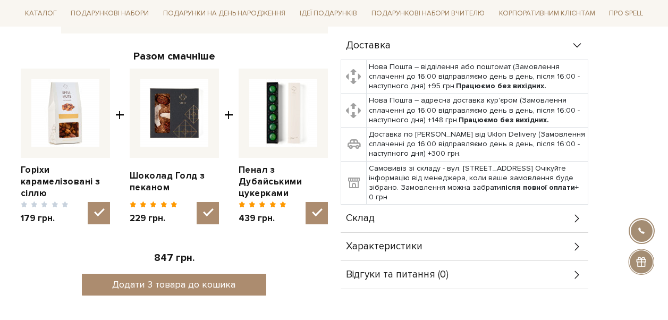
scroll to position [425, 0]
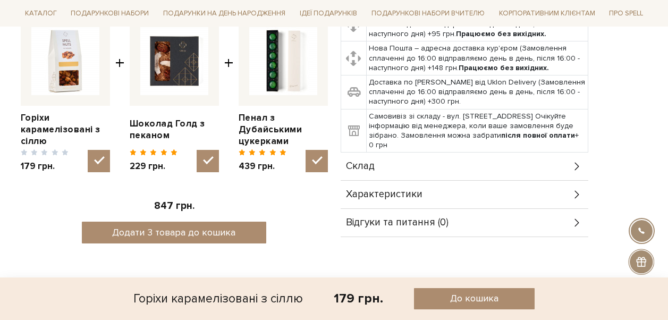
click at [440, 157] on div "Склад" at bounding box center [465, 167] width 248 height 28
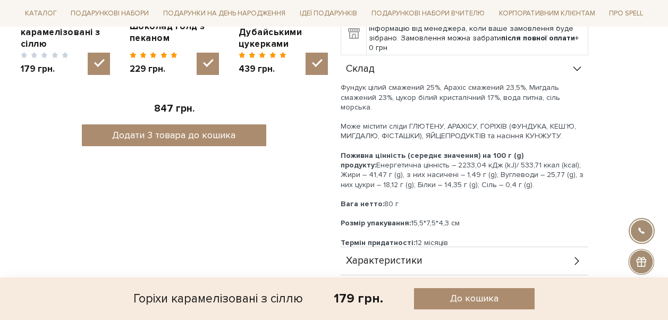
scroll to position [638, 0]
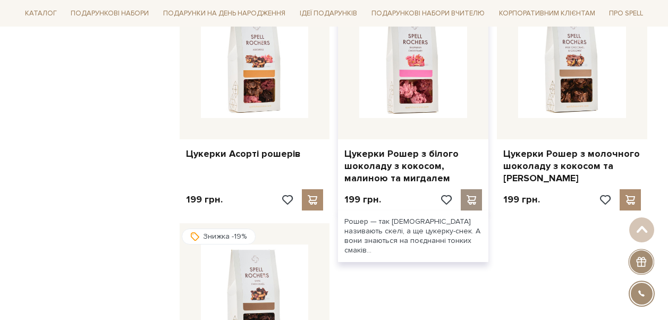
scroll to position [684, 0]
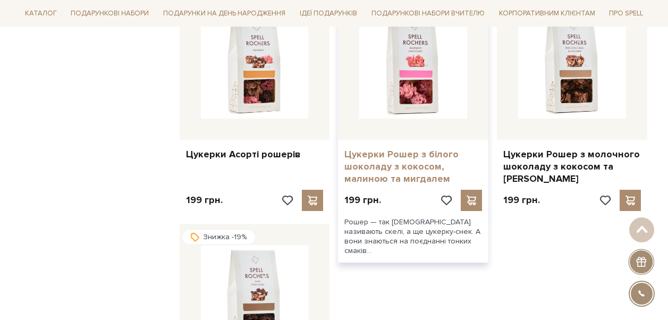
click at [391, 173] on link "Цукерки Рошер з білого шоколаду з кокосом, малиною та мигдалем" at bounding box center [414, 166] width 138 height 37
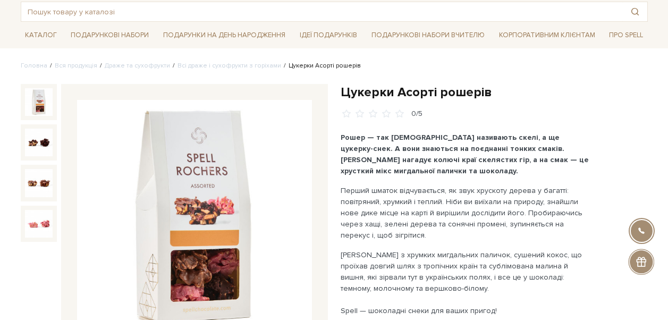
scroll to position [53, 0]
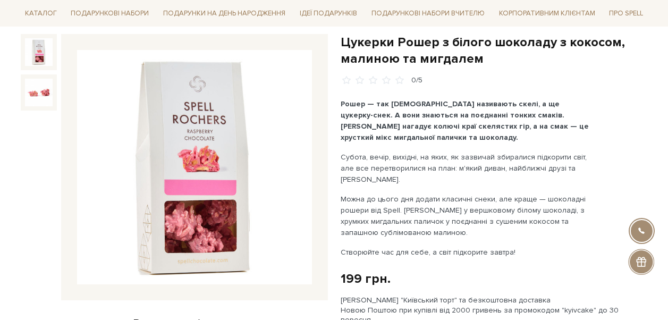
scroll to position [53, 0]
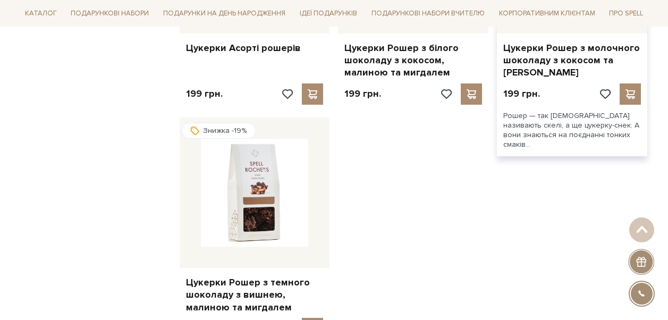
scroll to position [844, 0]
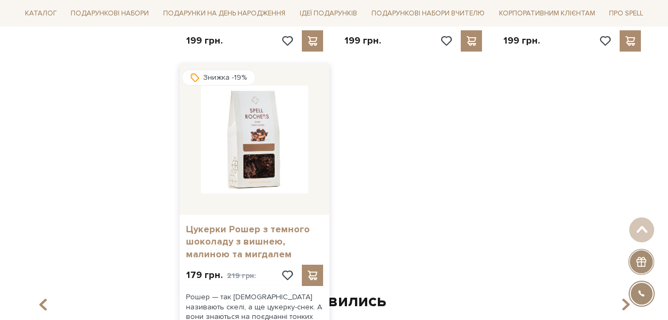
click at [241, 241] on link "Цукерки Рошер з темного шоколаду з вишнею, малиною та мигдалем" at bounding box center [255, 241] width 138 height 37
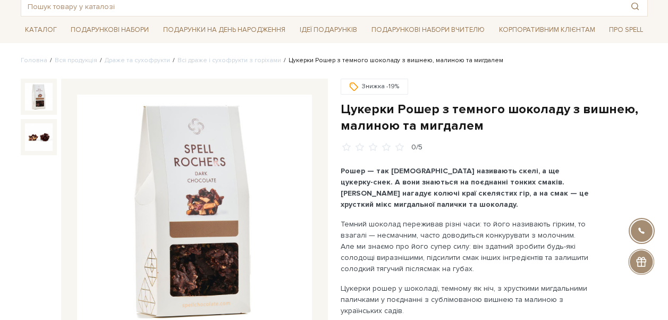
scroll to position [106, 0]
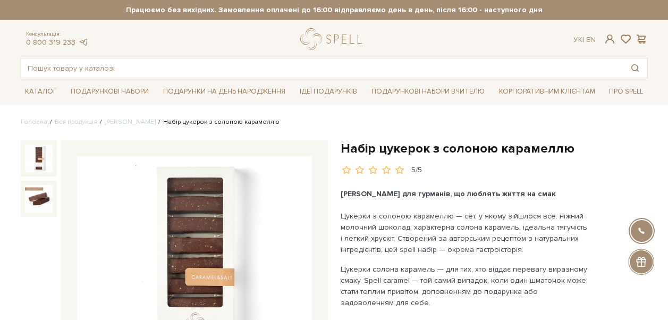
click at [326, 199] on div at bounding box center [194, 273] width 267 height 267
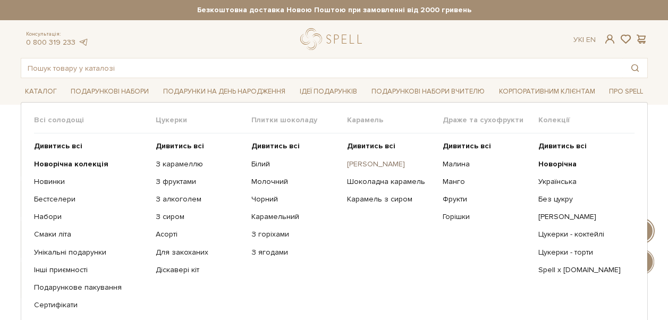
click at [378, 163] on link "[PERSON_NAME]" at bounding box center [391, 165] width 88 height 10
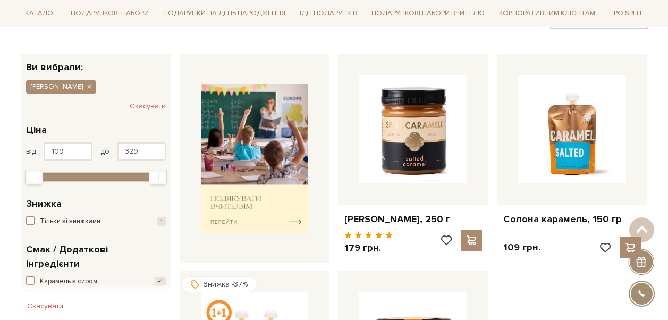
scroll to position [160, 0]
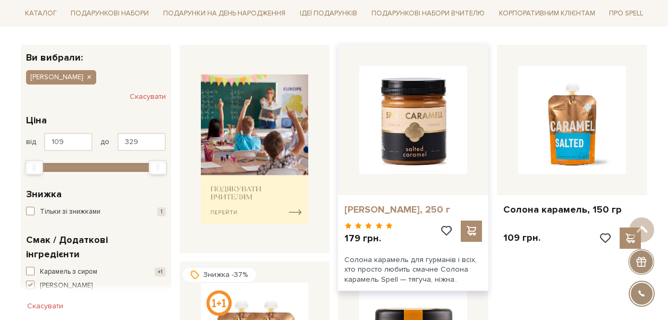
click at [412, 210] on link "[PERSON_NAME], 250 г" at bounding box center [414, 210] width 138 height 12
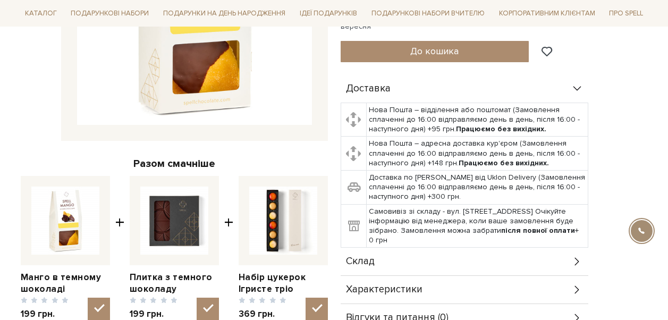
click at [448, 248] on div "Склад" at bounding box center [465, 262] width 248 height 28
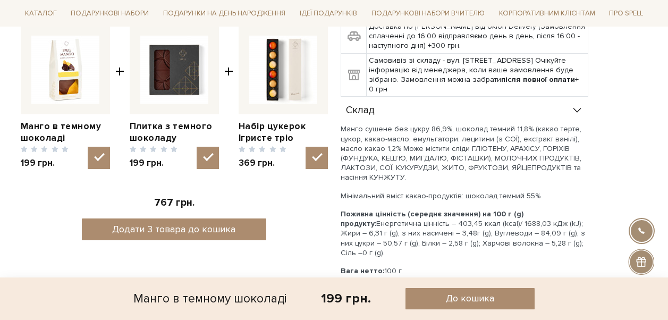
scroll to position [532, 0]
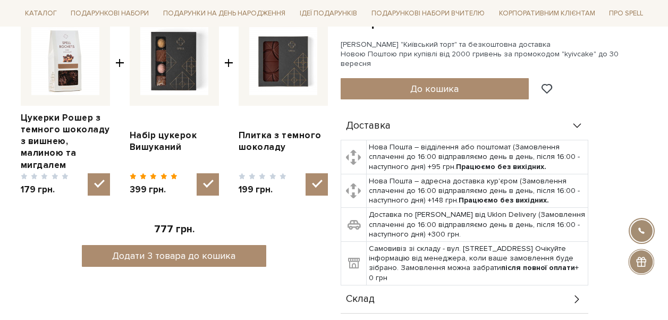
click at [412, 289] on div "Склад" at bounding box center [465, 300] width 248 height 28
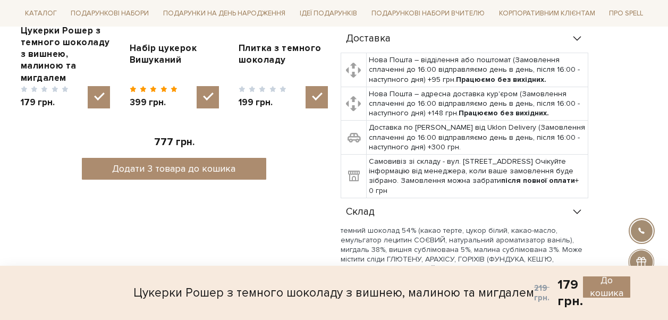
scroll to position [638, 0]
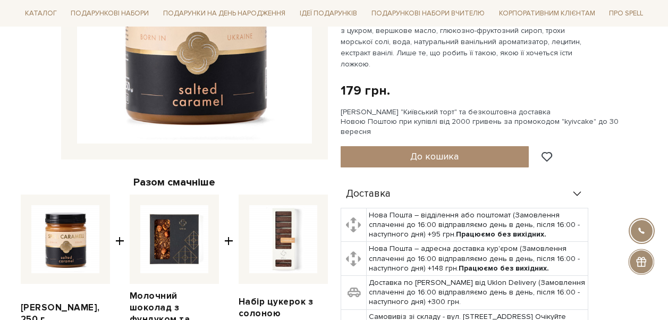
scroll to position [372, 0]
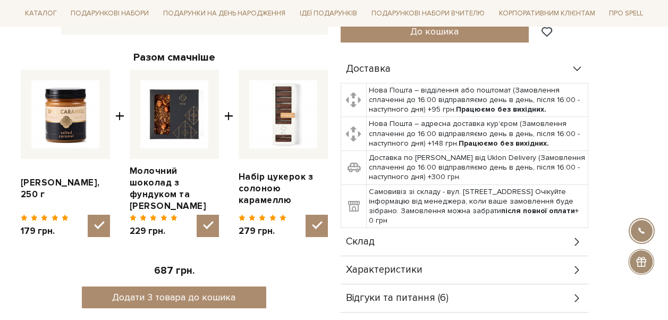
drag, startPoint x: 397, startPoint y: 206, endPoint x: 410, endPoint y: 212, distance: 13.8
click at [397, 228] on div "Склад" at bounding box center [465, 242] width 248 height 28
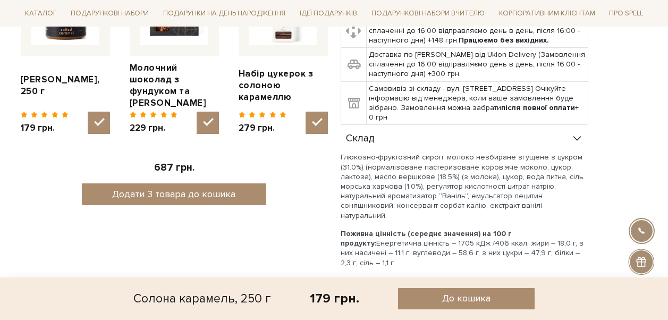
scroll to position [532, 0]
